Goal: Transaction & Acquisition: Book appointment/travel/reservation

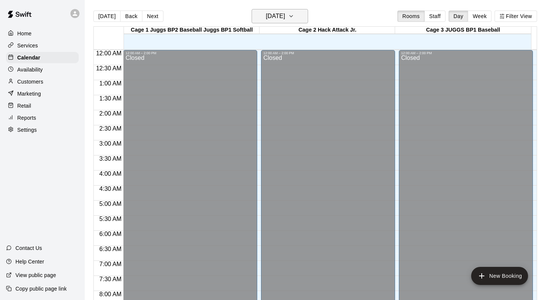
scroll to position [405, 0]
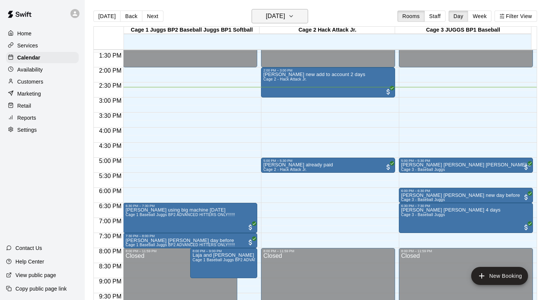
click at [294, 15] on icon "button" at bounding box center [291, 16] width 6 height 9
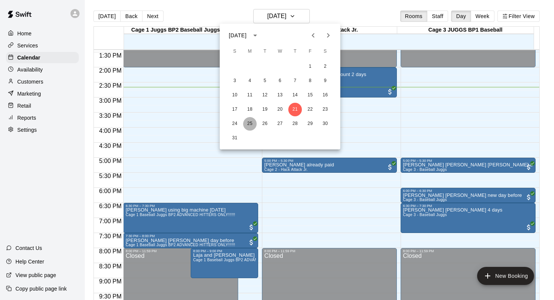
click at [251, 124] on button "25" at bounding box center [250, 124] width 14 height 14
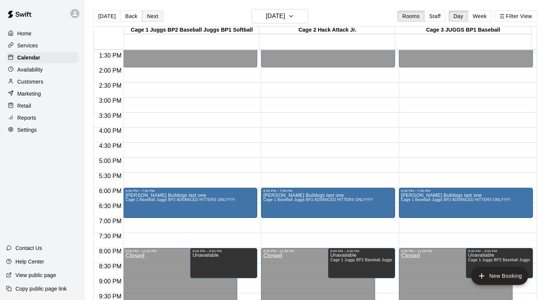
click at [148, 13] on button "Next" at bounding box center [152, 16] width 21 height 11
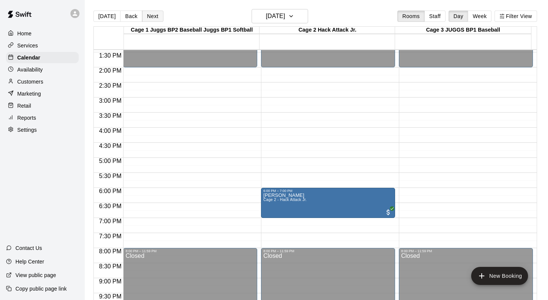
click at [148, 13] on button "Next" at bounding box center [152, 16] width 21 height 11
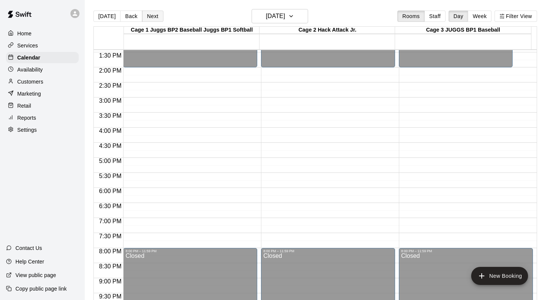
click at [148, 13] on button "Next" at bounding box center [152, 16] width 21 height 11
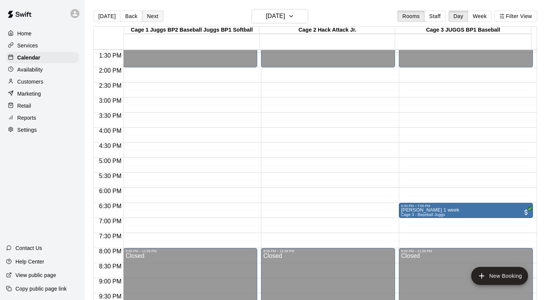
click at [148, 13] on button "Next" at bounding box center [152, 16] width 21 height 11
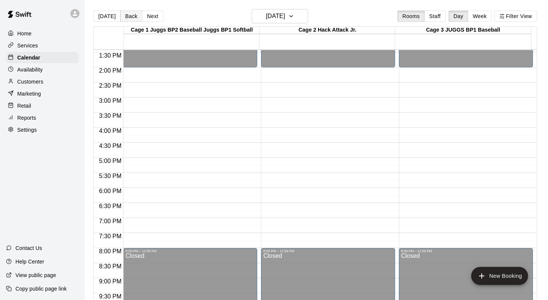
click at [128, 15] on button "Back" at bounding box center [131, 16] width 22 height 11
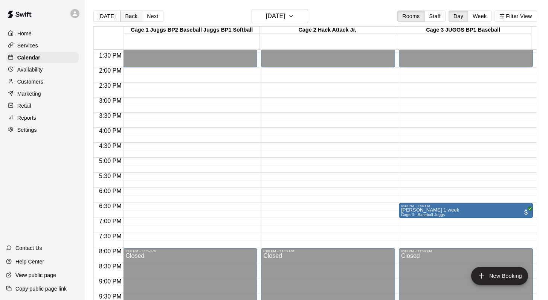
click at [128, 15] on button "Back" at bounding box center [131, 16] width 22 height 11
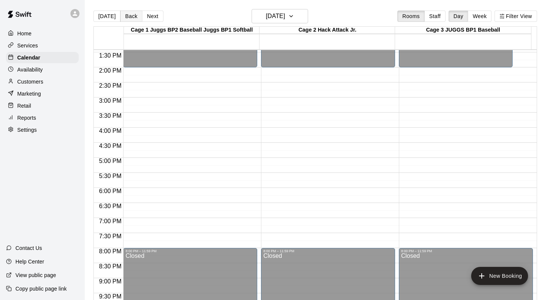
click at [128, 15] on button "Back" at bounding box center [131, 16] width 22 height 11
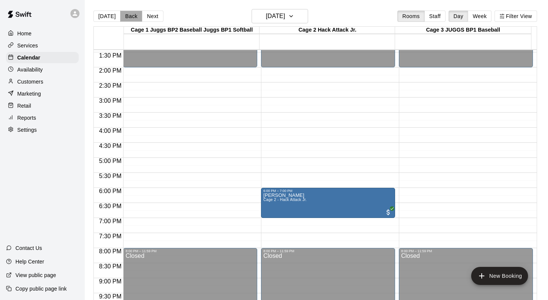
click at [128, 15] on button "Back" at bounding box center [131, 16] width 22 height 11
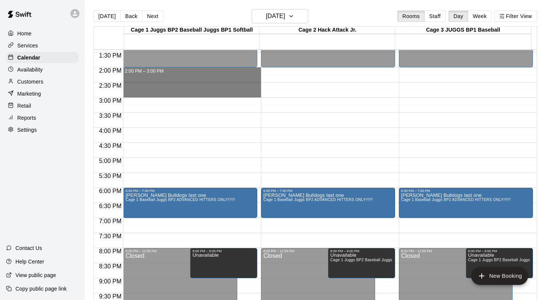
drag, startPoint x: 148, startPoint y: 71, endPoint x: 148, endPoint y: 92, distance: 21.1
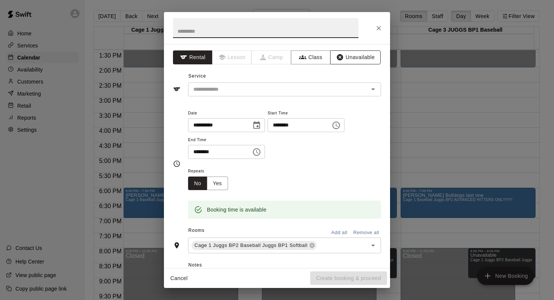
click at [347, 56] on button "Unavailable" at bounding box center [355, 57] width 50 height 14
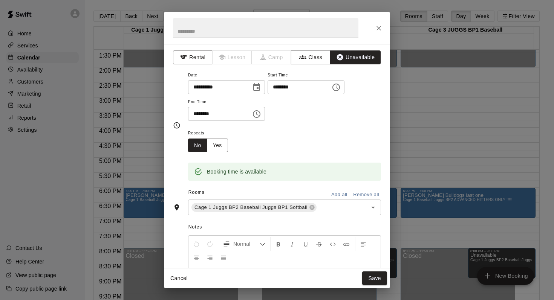
click at [331, 192] on button "Add all" at bounding box center [339, 195] width 24 height 12
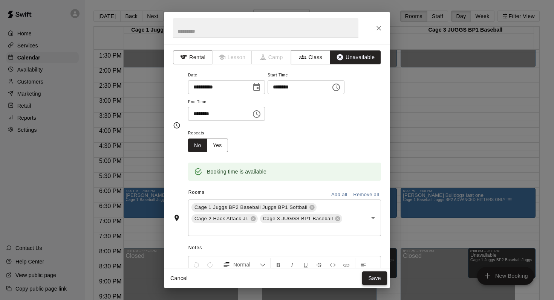
click at [367, 276] on button "Save" at bounding box center [374, 279] width 25 height 14
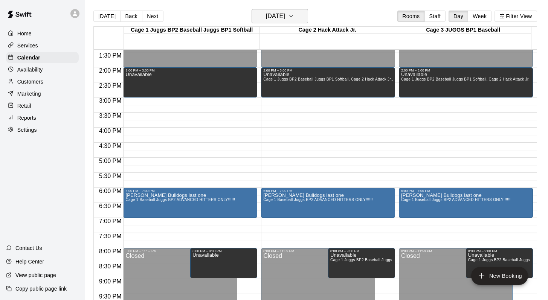
click at [294, 14] on icon "button" at bounding box center [291, 16] width 6 height 9
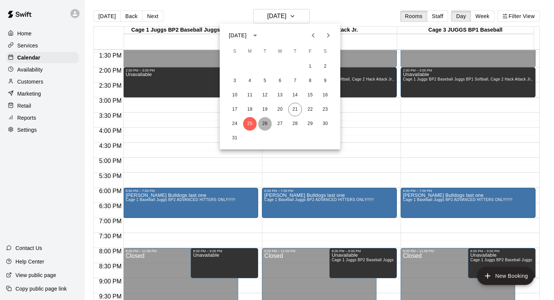
click at [265, 124] on button "26" at bounding box center [265, 124] width 14 height 14
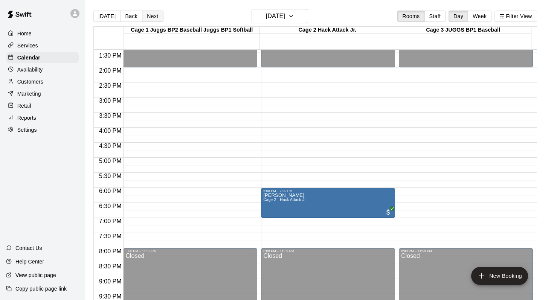
click at [151, 16] on button "Next" at bounding box center [152, 16] width 21 height 11
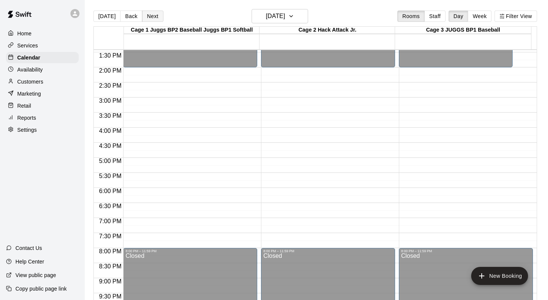
click at [151, 16] on button "Next" at bounding box center [152, 16] width 21 height 11
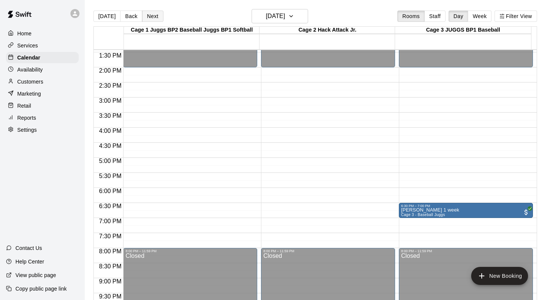
click at [151, 16] on button "Next" at bounding box center [152, 16] width 21 height 11
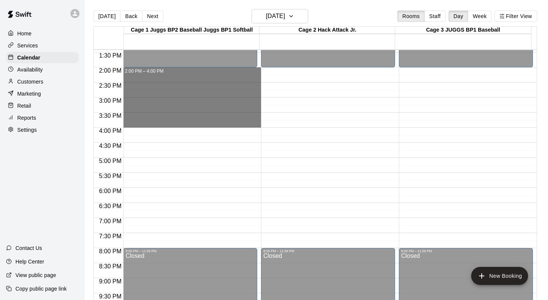
drag, startPoint x: 186, startPoint y: 69, endPoint x: 187, endPoint y: 125, distance: 56.1
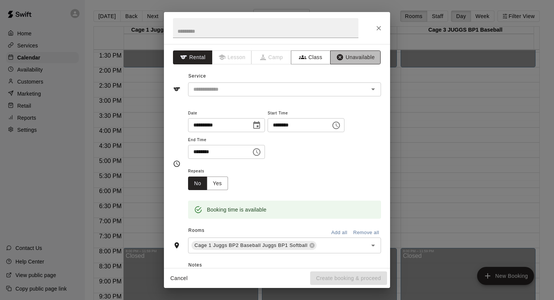
click at [352, 58] on button "Unavailable" at bounding box center [355, 57] width 50 height 14
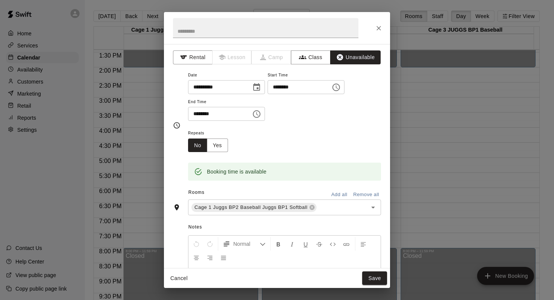
click at [331, 191] on button "Add all" at bounding box center [339, 195] width 24 height 12
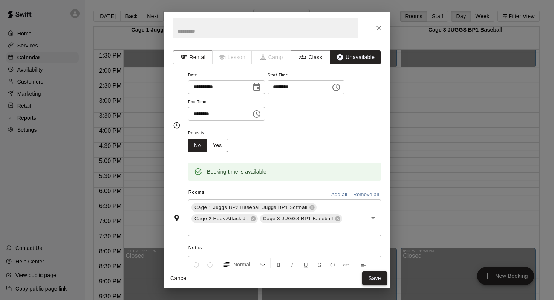
click at [372, 278] on button "Save" at bounding box center [374, 279] width 25 height 14
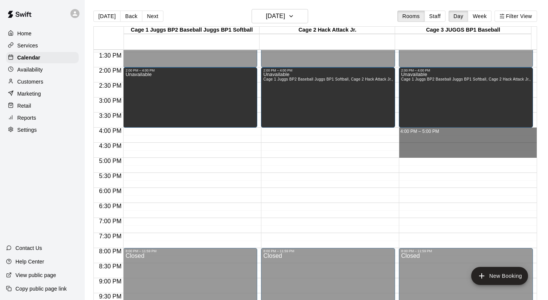
drag, startPoint x: 410, startPoint y: 131, endPoint x: 410, endPoint y: 153, distance: 21.8
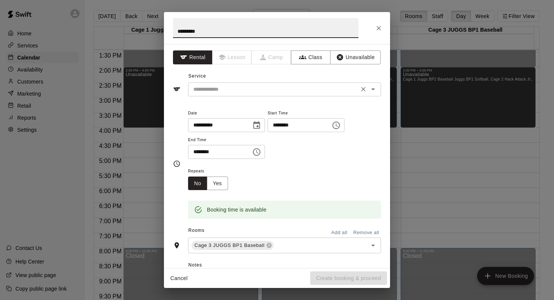
click at [368, 86] on icon "Open" at bounding box center [372, 89] width 9 height 9
type input "*********"
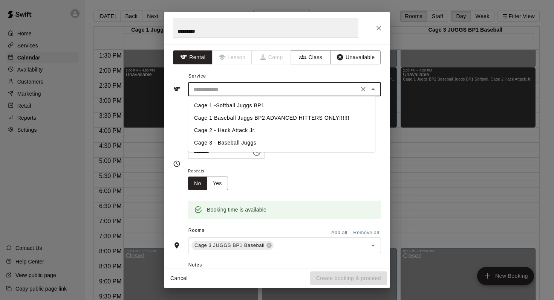
click at [220, 143] on li "Cage 3 - Baseball Juggs" at bounding box center [281, 143] width 187 height 12
type input "**********"
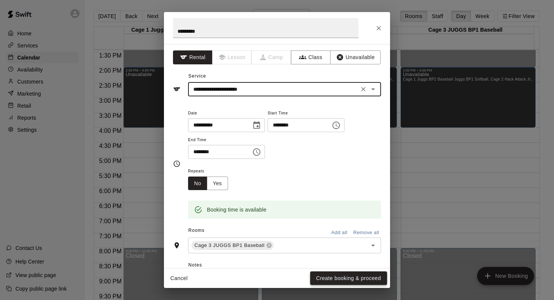
click at [326, 279] on button "Create booking & proceed" at bounding box center [348, 279] width 77 height 14
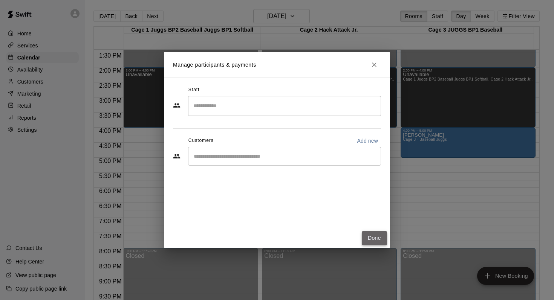
click at [369, 236] on button "Done" at bounding box center [374, 238] width 25 height 14
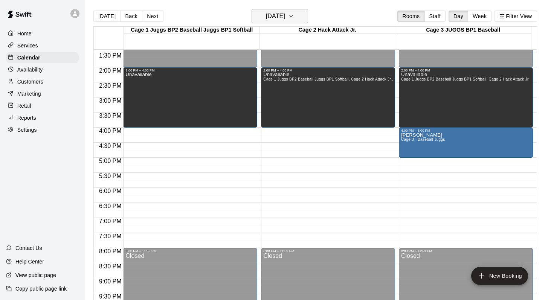
click at [294, 17] on icon "button" at bounding box center [291, 16] width 6 height 9
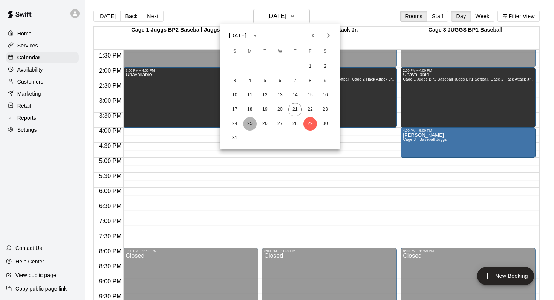
click at [249, 123] on button "25" at bounding box center [250, 124] width 14 height 14
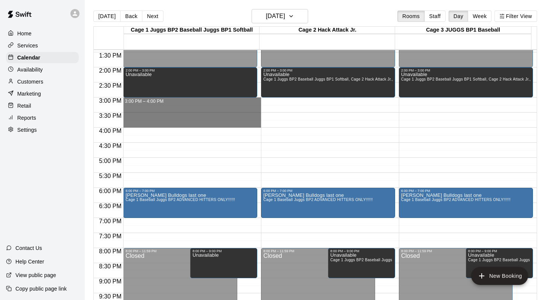
drag, startPoint x: 152, startPoint y: 99, endPoint x: 150, endPoint y: 122, distance: 23.1
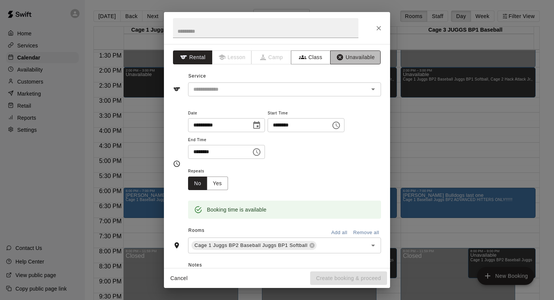
click at [358, 52] on button "Unavailable" at bounding box center [355, 57] width 50 height 14
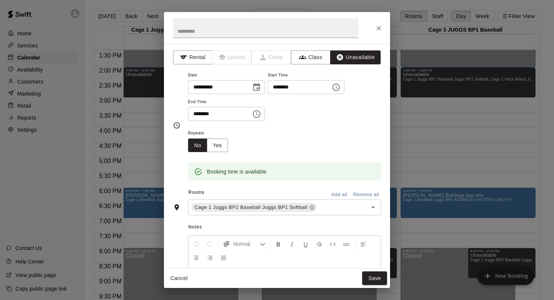
click at [333, 192] on button "Add all" at bounding box center [339, 195] width 24 height 12
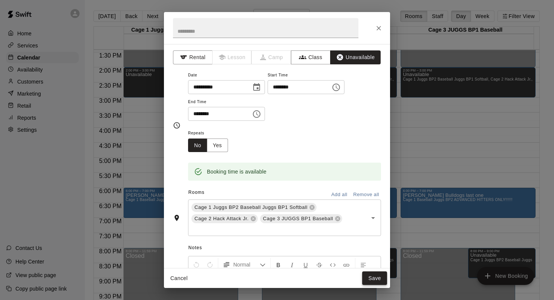
click at [371, 277] on button "Save" at bounding box center [374, 279] width 25 height 14
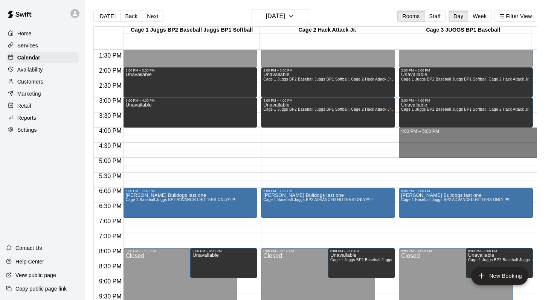
drag, startPoint x: 402, startPoint y: 132, endPoint x: 400, endPoint y: 151, distance: 19.4
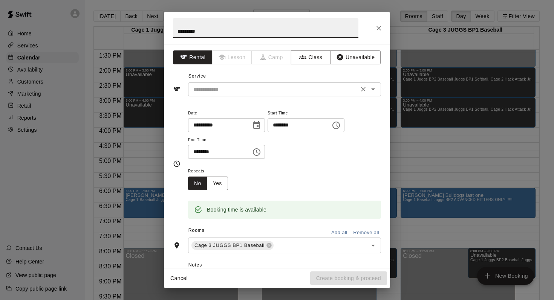
click at [368, 89] on icon "Open" at bounding box center [372, 89] width 9 height 9
type input "*********"
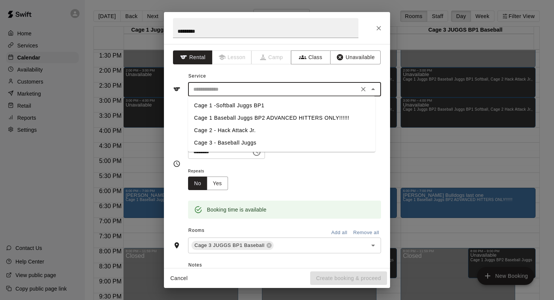
click at [220, 142] on li "Cage 3 - Baseball Juggs" at bounding box center [281, 143] width 187 height 12
type input "**********"
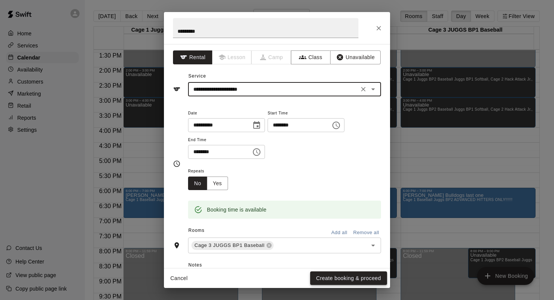
click at [326, 275] on button "Create booking & proceed" at bounding box center [348, 279] width 77 height 14
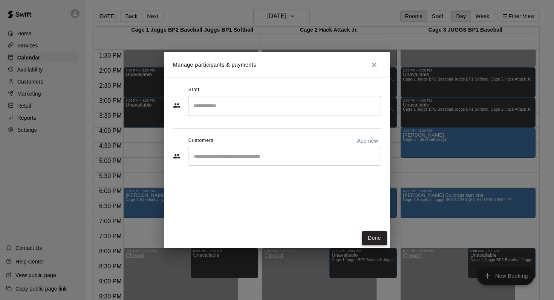
click at [366, 238] on button "Done" at bounding box center [374, 238] width 25 height 14
